Goal: Task Accomplishment & Management: Manage account settings

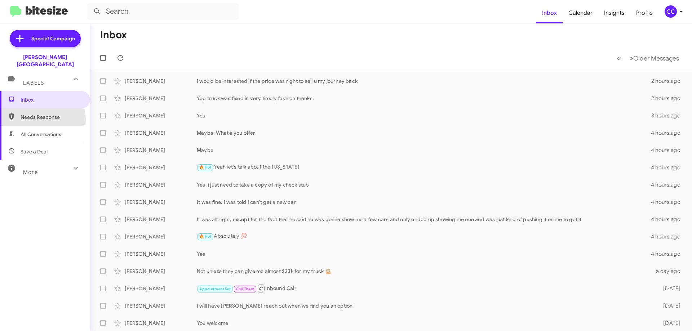
click at [29, 114] on span "Needs Response" at bounding box center [51, 117] width 61 height 7
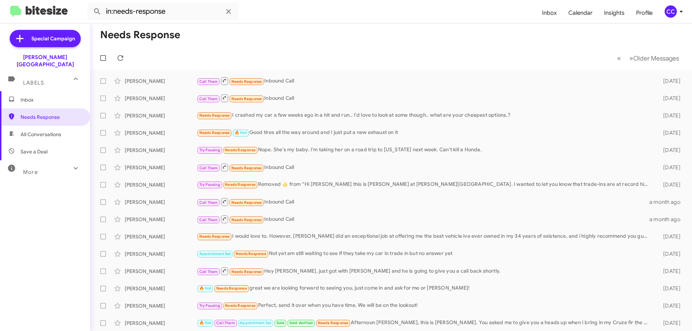
click at [43, 131] on span "All Conversations" at bounding box center [41, 134] width 41 height 7
type input "in:all-conversations"
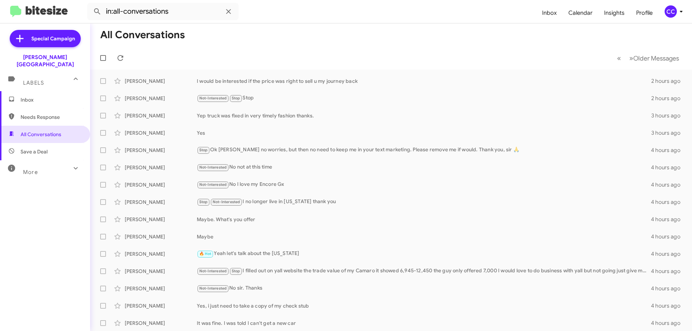
click at [41, 9] on img at bounding box center [39, 12] width 58 height 12
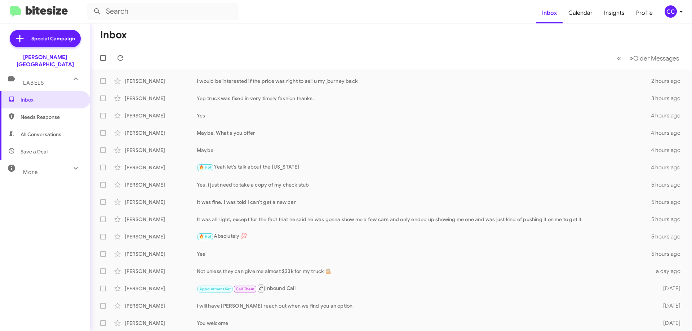
click at [30, 114] on span "Needs Response" at bounding box center [51, 117] width 61 height 7
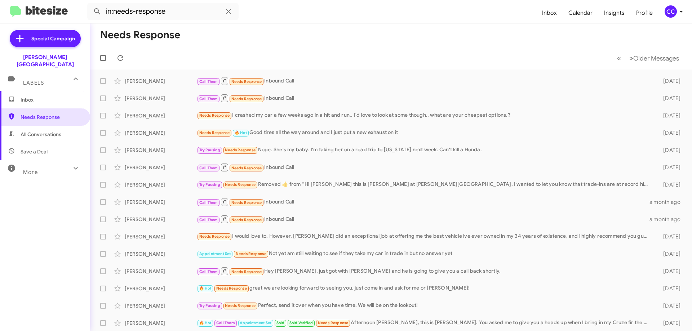
click at [38, 131] on span "All Conversations" at bounding box center [41, 134] width 41 height 7
type input "in:all-conversations"
